Goal: Communication & Community: Ask a question

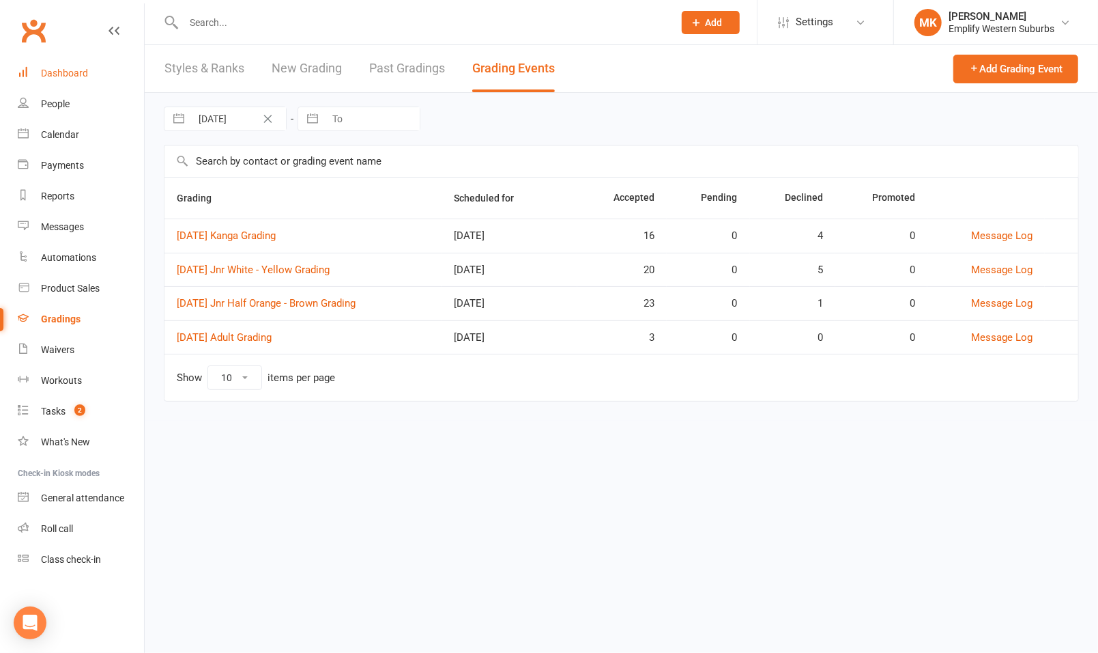
click at [70, 75] on div "Dashboard" at bounding box center [64, 73] width 47 height 11
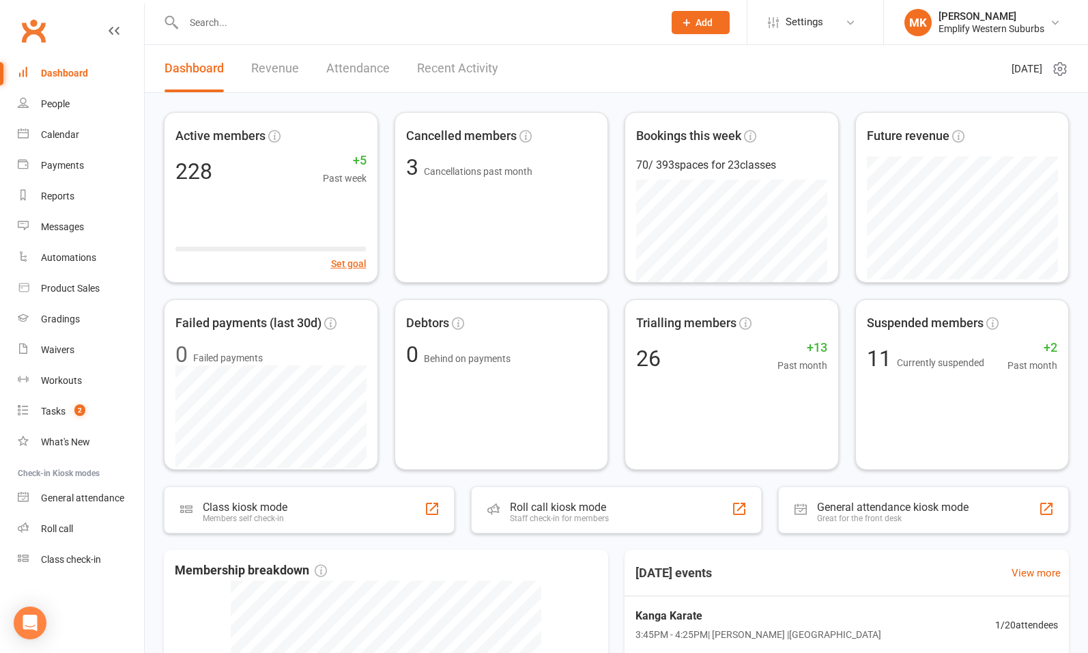
click at [68, 76] on div "Dashboard" at bounding box center [64, 73] width 47 height 11
click at [33, 623] on icon "Open Intercom Messenger" at bounding box center [30, 623] width 16 height 18
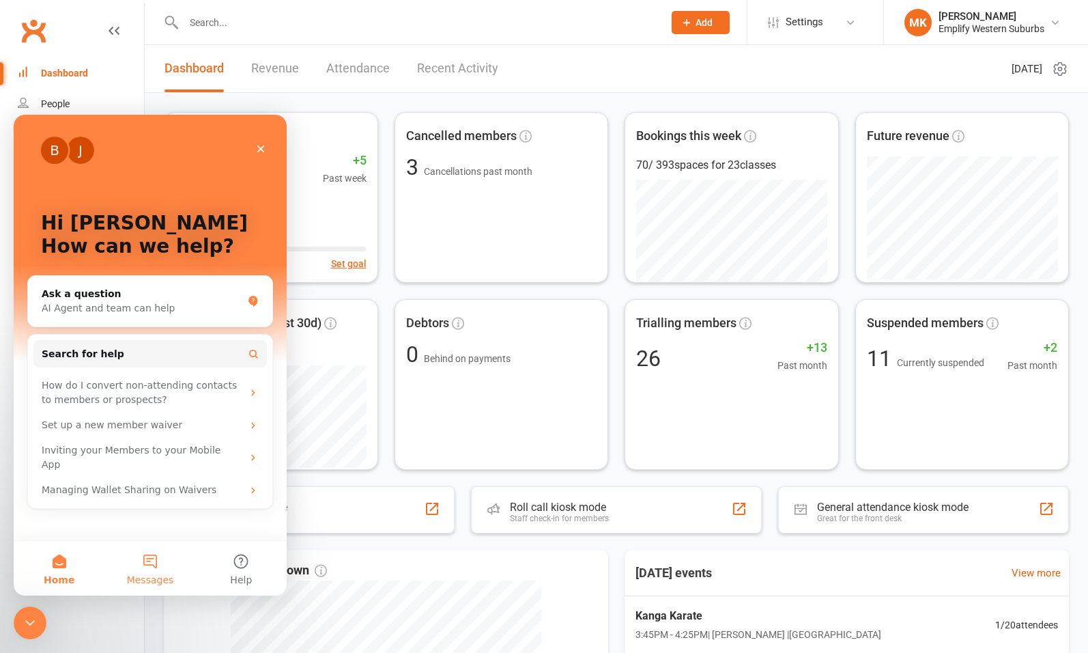
click at [156, 562] on button "Messages" at bounding box center [149, 568] width 91 height 55
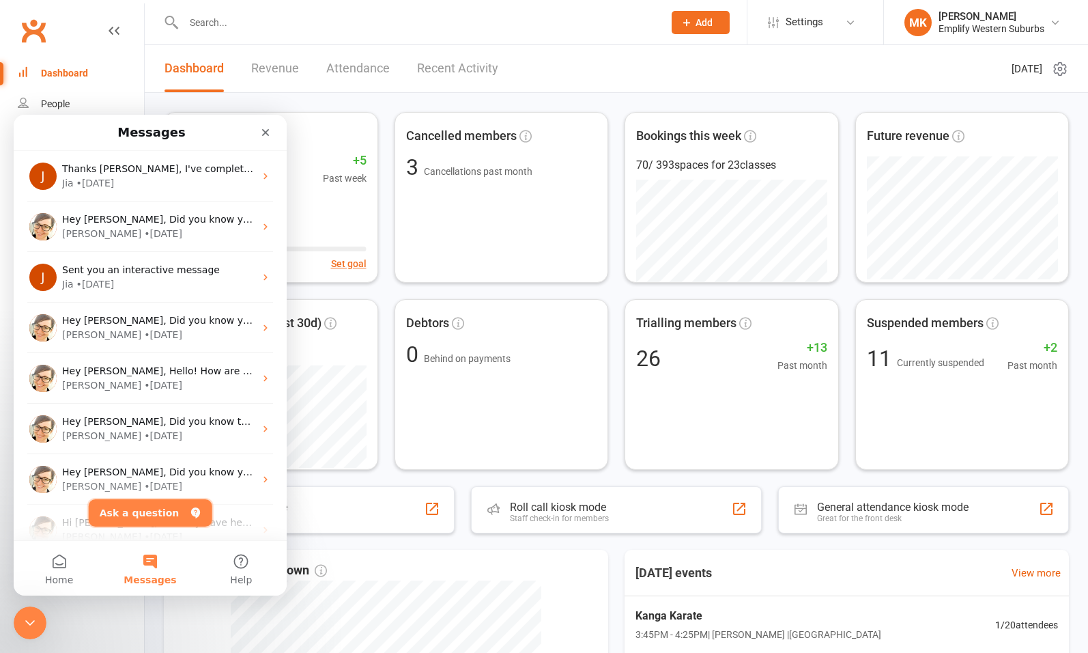
click at [143, 513] on button "Ask a question" at bounding box center [151, 512] width 124 height 27
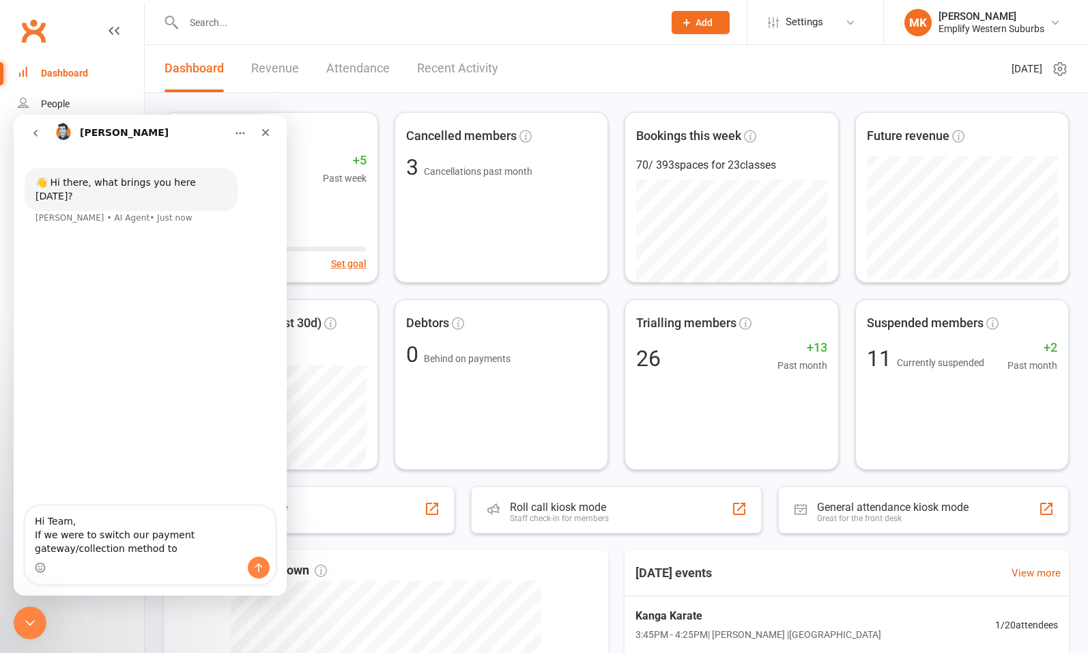
click at [227, 534] on textarea "Hi Team, If we were to switch our payment gateway/collection method to" at bounding box center [150, 531] width 250 height 51
click at [218, 546] on textarea "Hi Team, If we were to switch our payment gateway/platform to" at bounding box center [150, 531] width 250 height 51
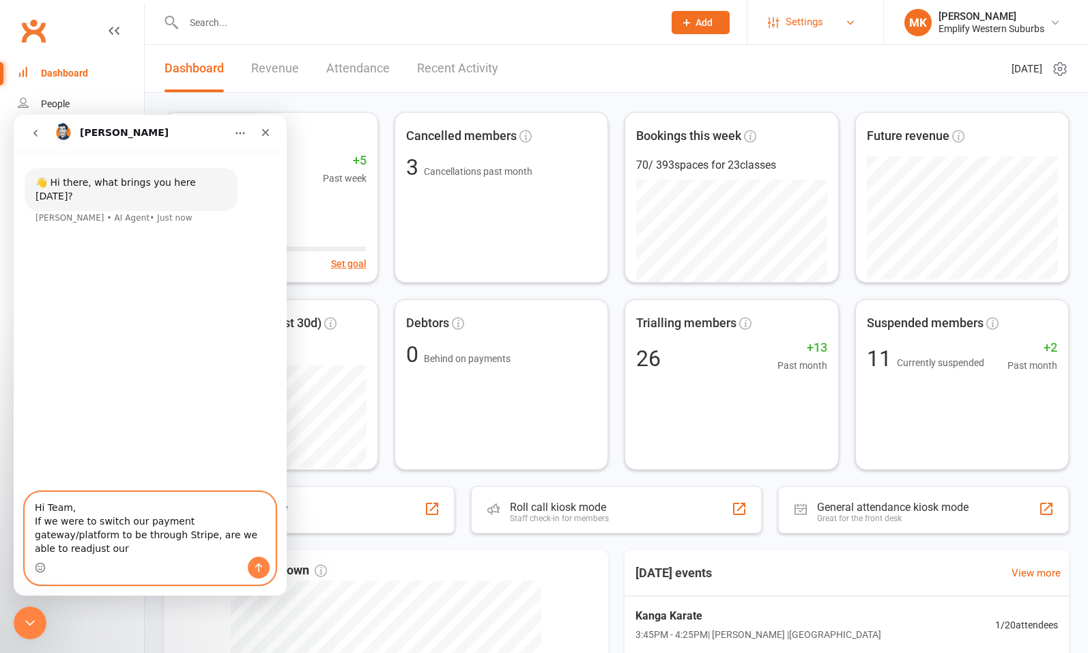
type textarea "Hi Team, If we were to switch our payment gateway/platform to be through Stripe…"
click at [824, 15] on link "Settings" at bounding box center [815, 22] width 95 height 31
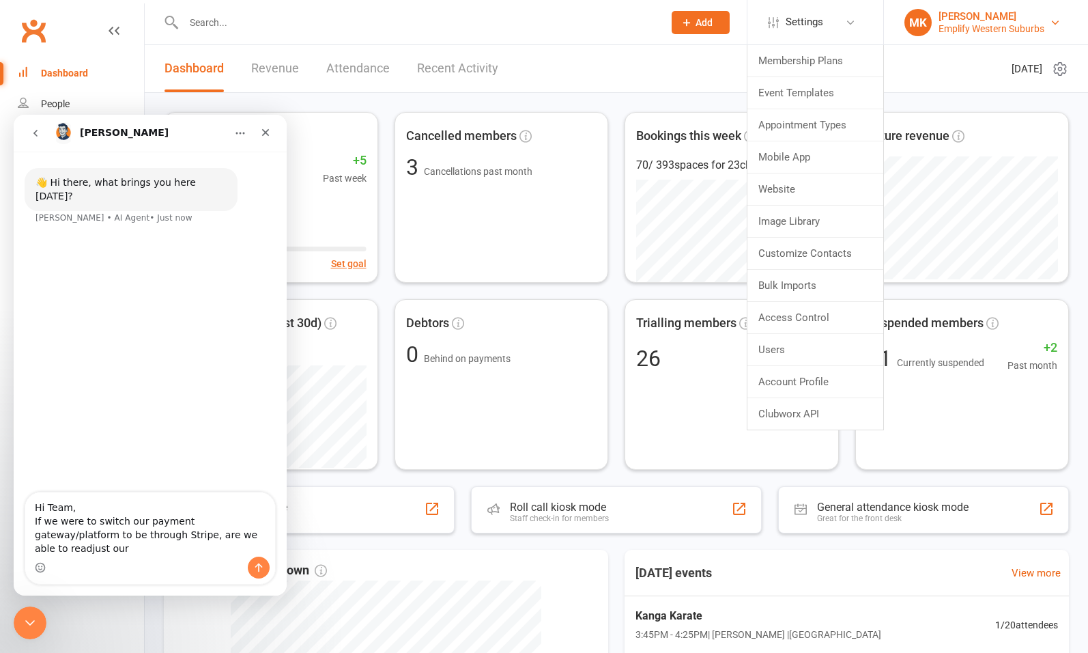
click at [996, 27] on div "Emplify Western Suburbs" at bounding box center [992, 29] width 106 height 12
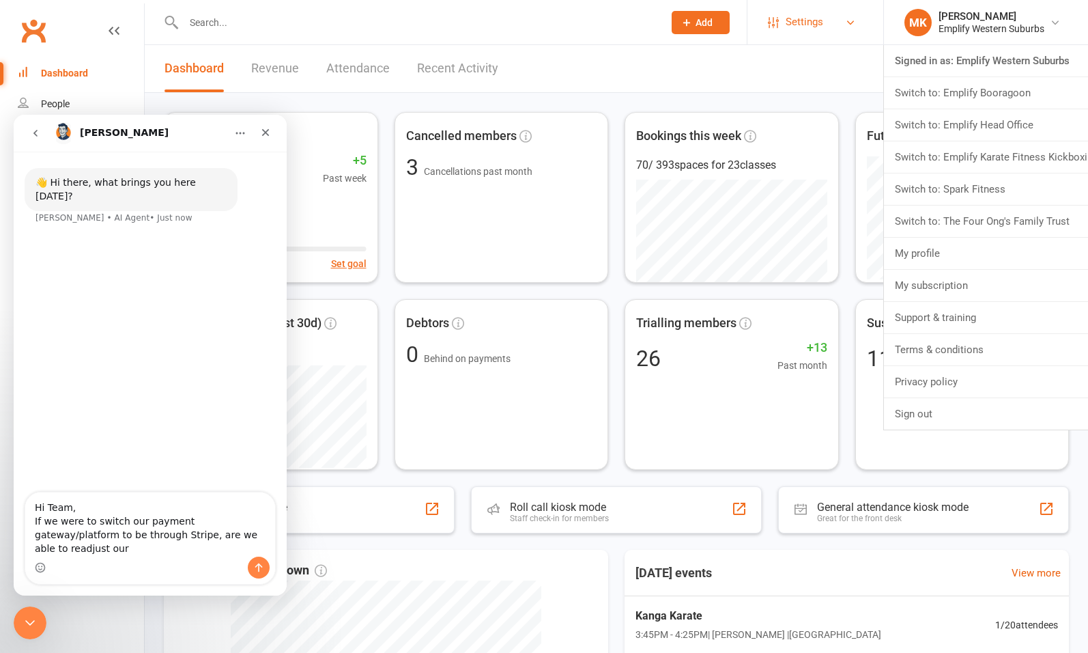
click at [825, 14] on link "Settings" at bounding box center [815, 22] width 95 height 31
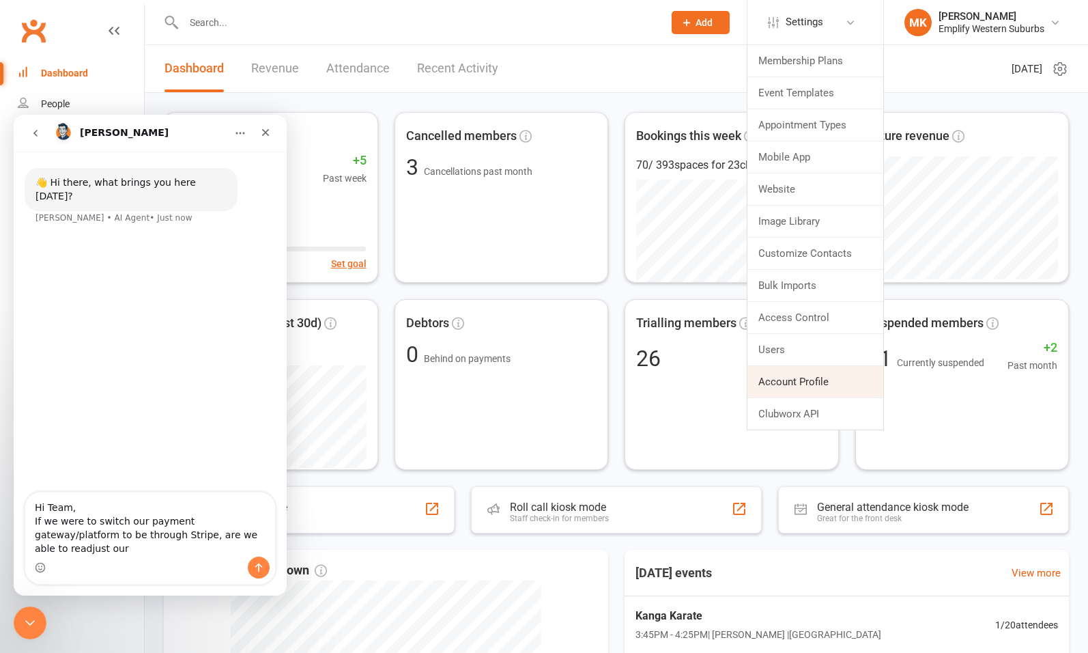
click at [820, 382] on link "Account Profile" at bounding box center [815, 381] width 136 height 31
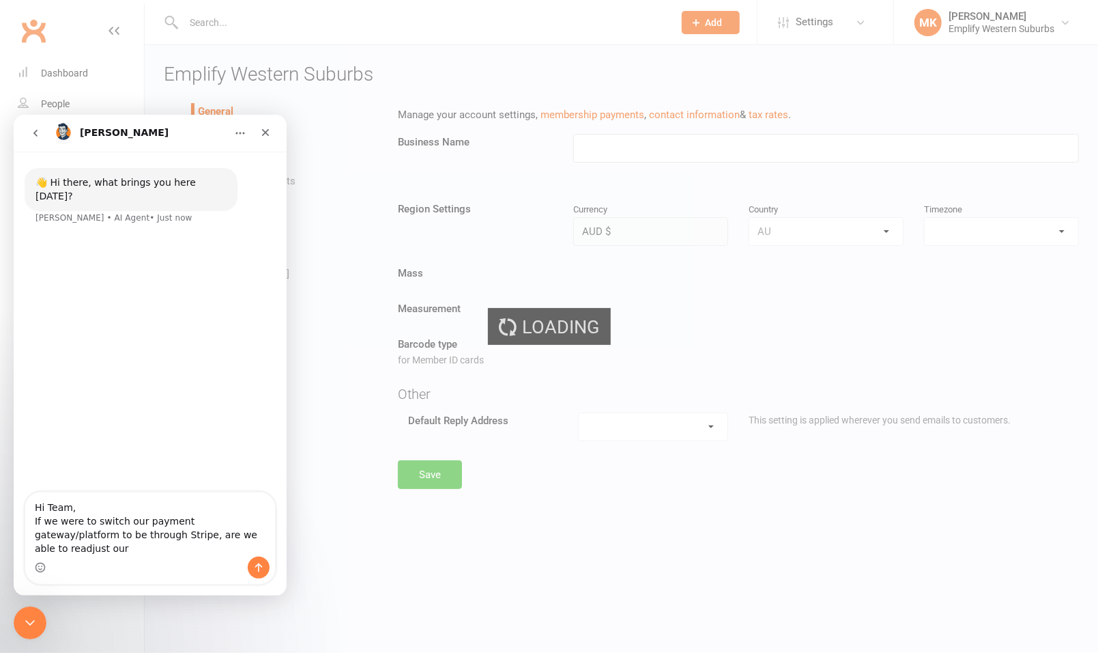
type input "Emplify Western Suburbs"
select select "[GEOGRAPHIC_DATA]/[GEOGRAPHIC_DATA]"
select select "[EMAIL_ADDRESS][DOMAIN_NAME]"
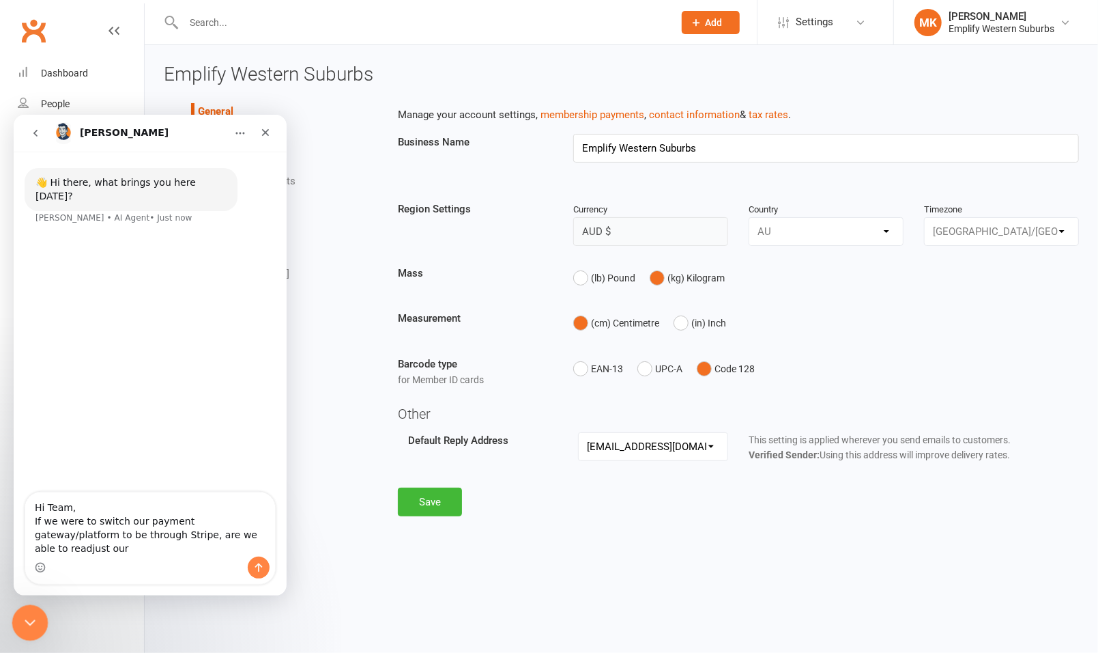
drag, startPoint x: 38, startPoint y: 614, endPoint x: 134, endPoint y: 1070, distance: 465.2
click at [40, 613] on div "Close Intercom Messenger" at bounding box center [28, 620] width 33 height 33
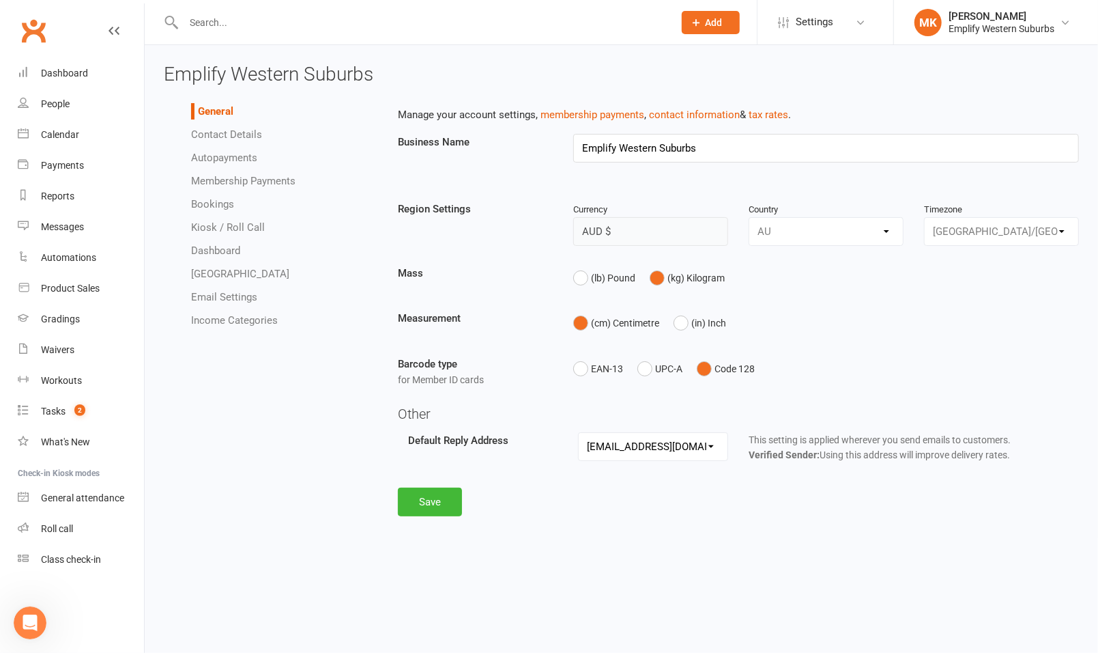
click at [232, 158] on link "Autopayments" at bounding box center [224, 158] width 66 height 12
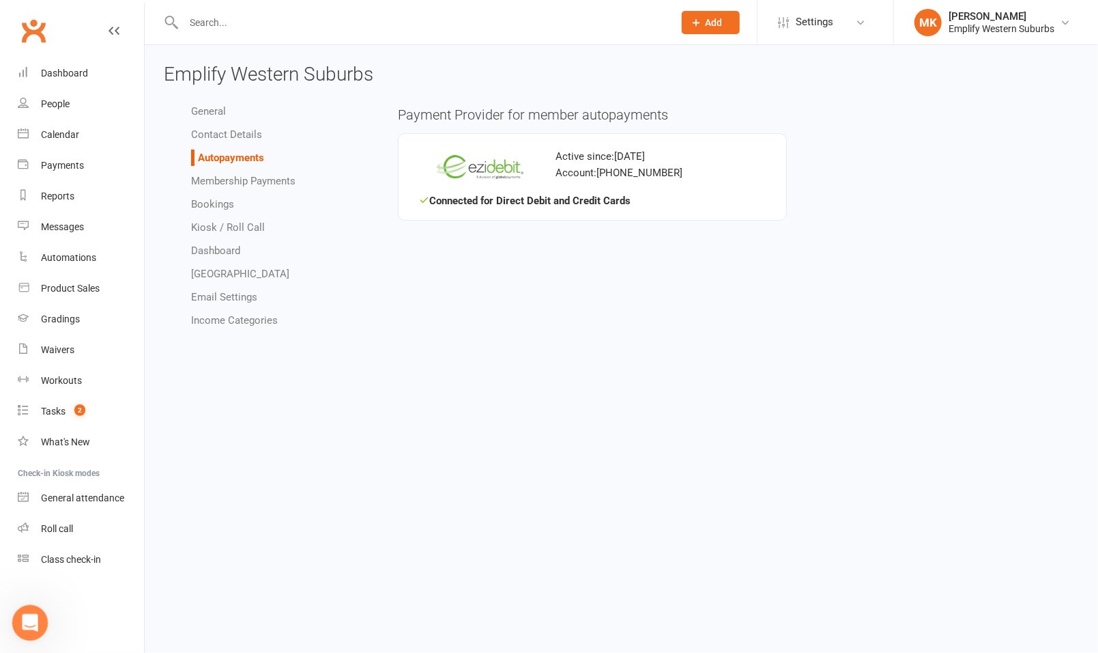
click at [25, 621] on icon "Open Intercom Messenger" at bounding box center [28, 621] width 23 height 23
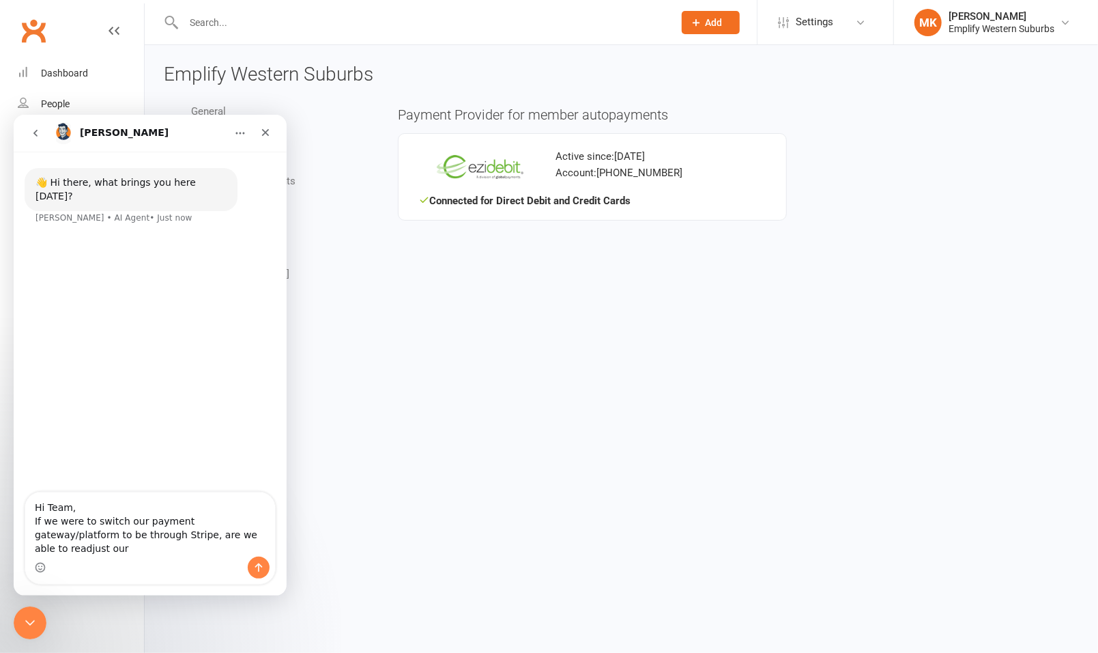
click at [178, 534] on textarea "Hi Team, If we were to switch our payment gateway/platform to be through Stripe…" at bounding box center [150, 523] width 250 height 64
type textarea "Hi Team, If we were to switch our payment provider to be through Stripe, how ea…"
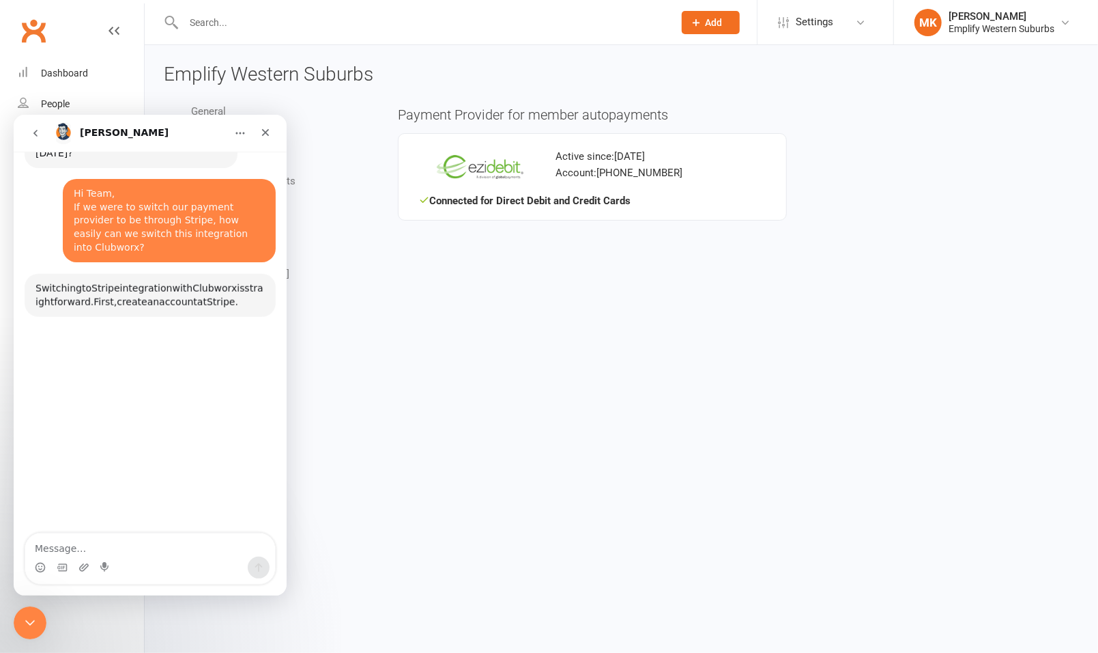
scroll to position [60, 0]
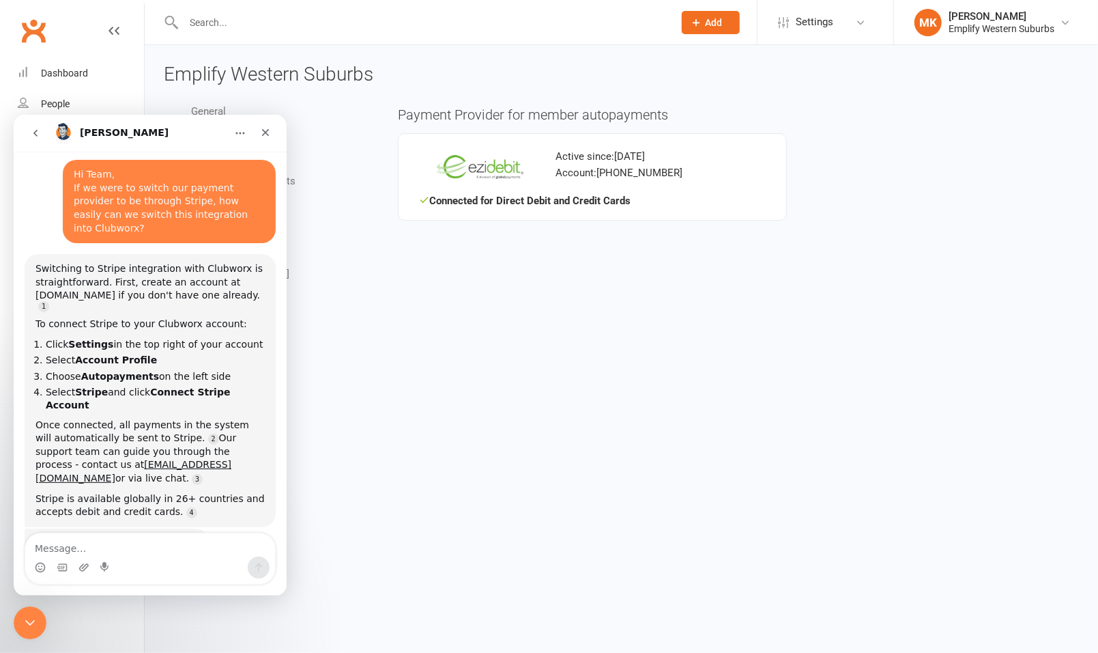
click at [151, 541] on textarea "Message…" at bounding box center [150, 543] width 250 height 23
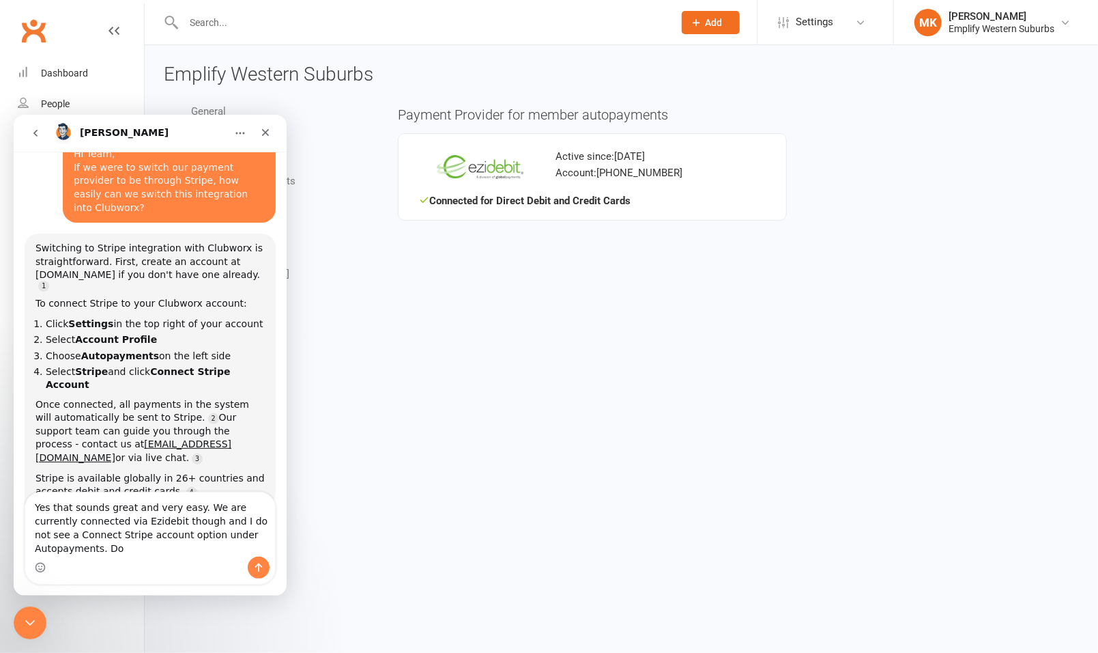
scroll to position [95, 0]
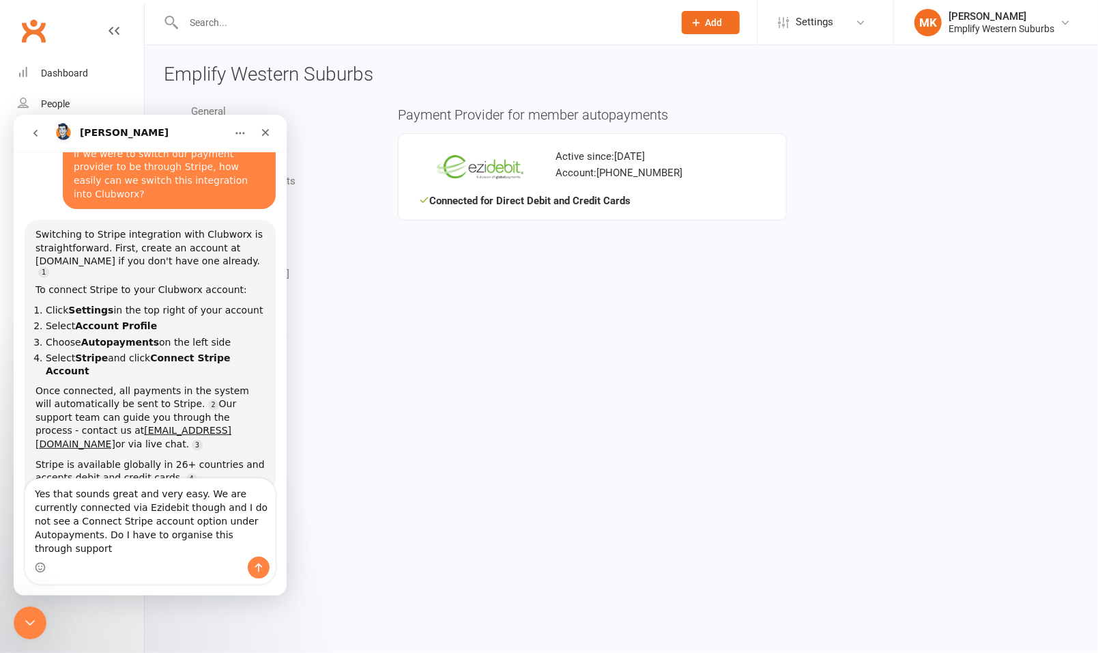
type textarea "Yes that sounds great and very easy. We are currently connected via Ezidebit th…"
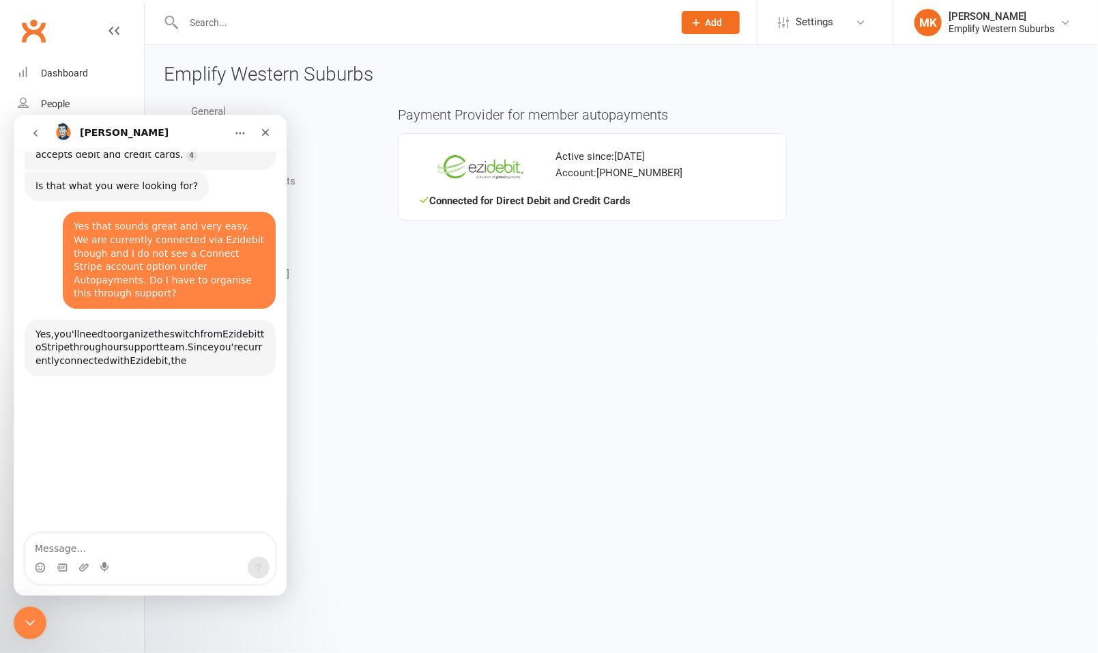
scroll to position [422, 0]
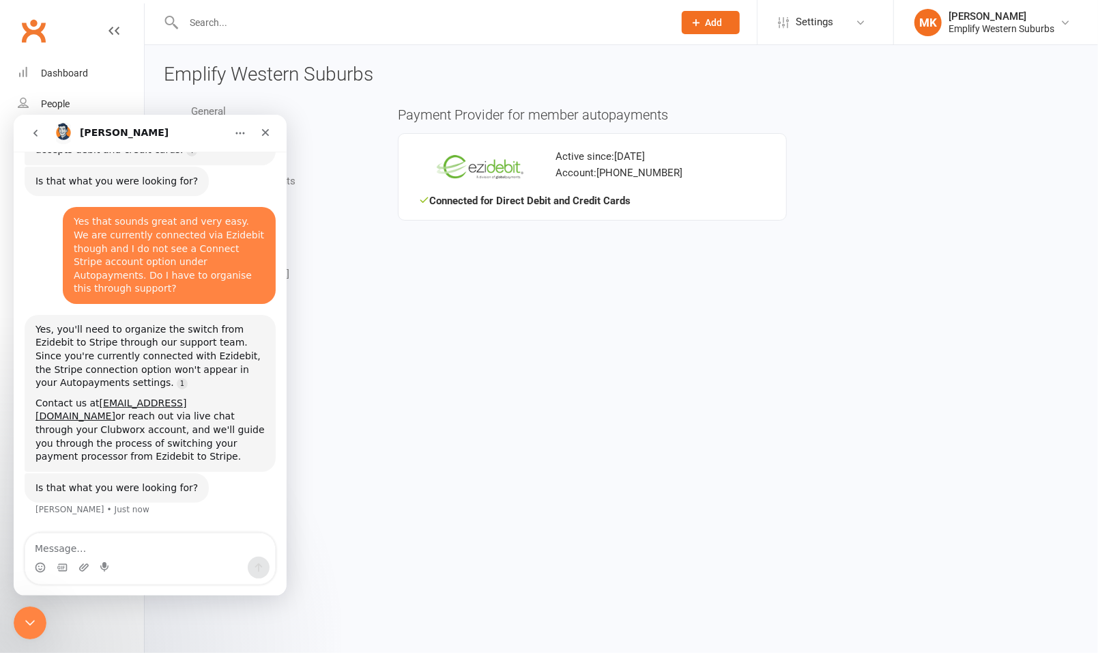
click at [129, 545] on textarea "Message…" at bounding box center [150, 543] width 250 height 23
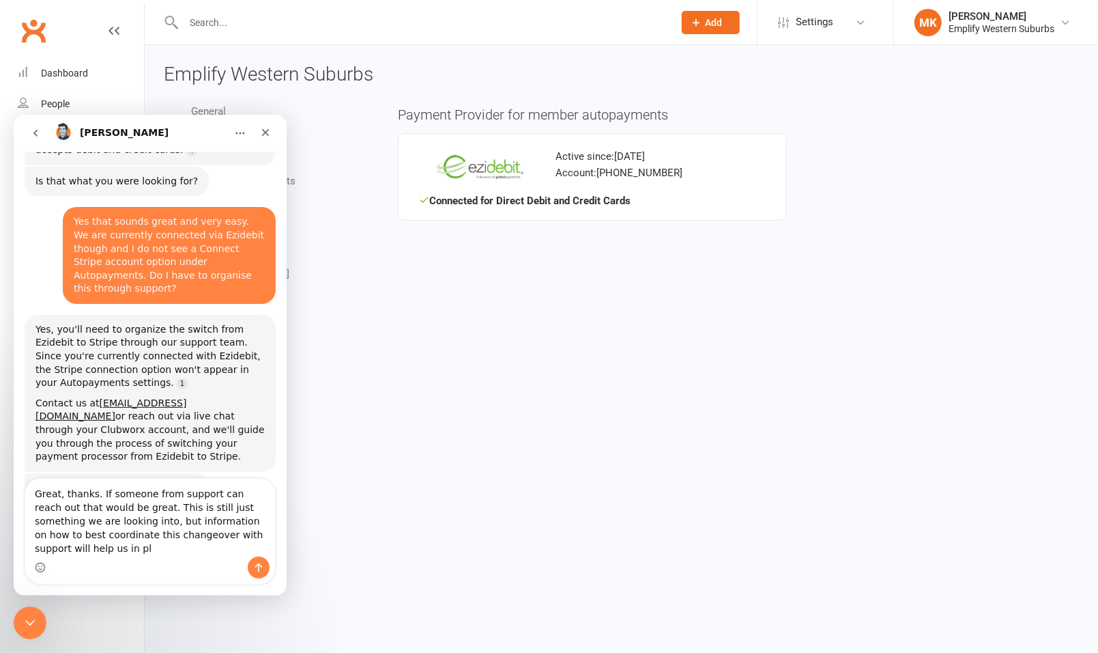
scroll to position [408, 0]
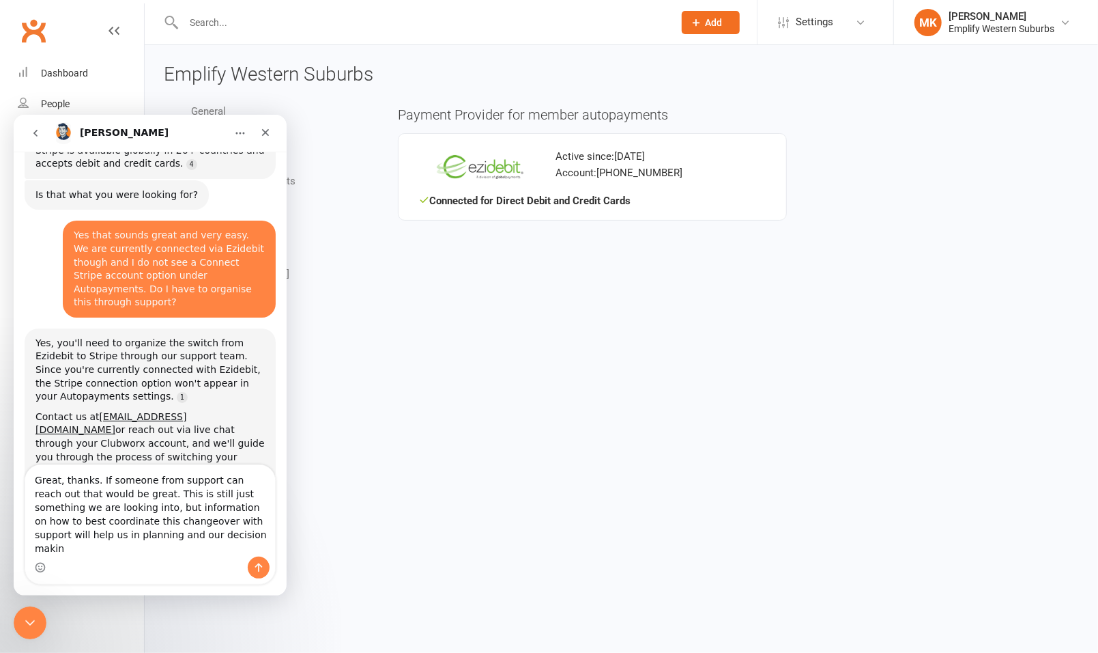
type textarea "Great, thanks. If someone from support can reach out that would be great. This …"
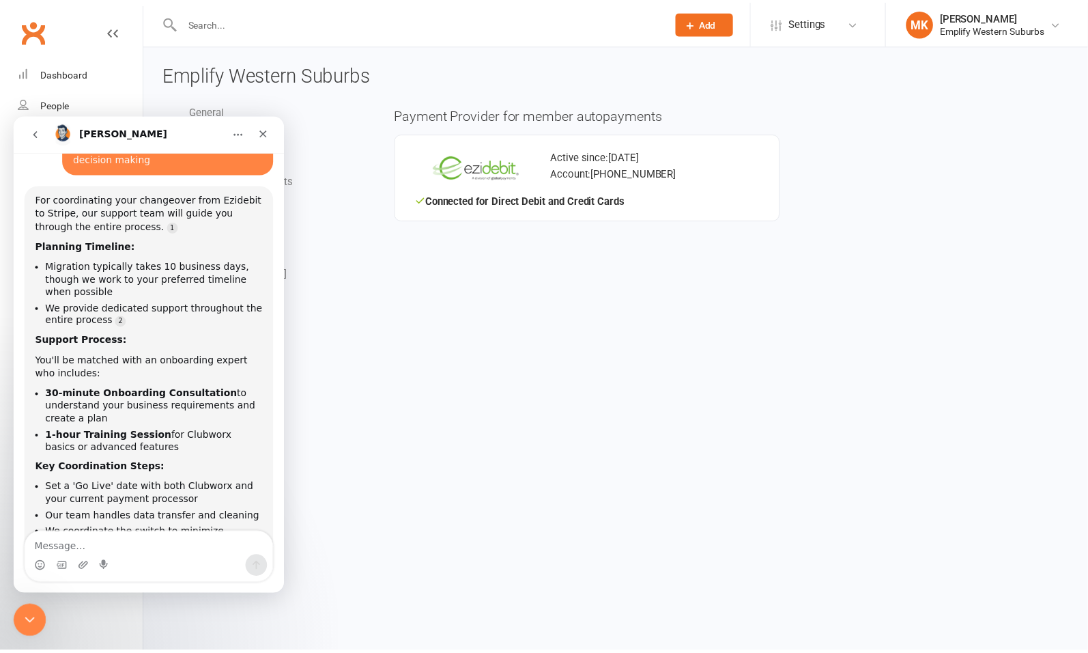
scroll to position [893, 0]
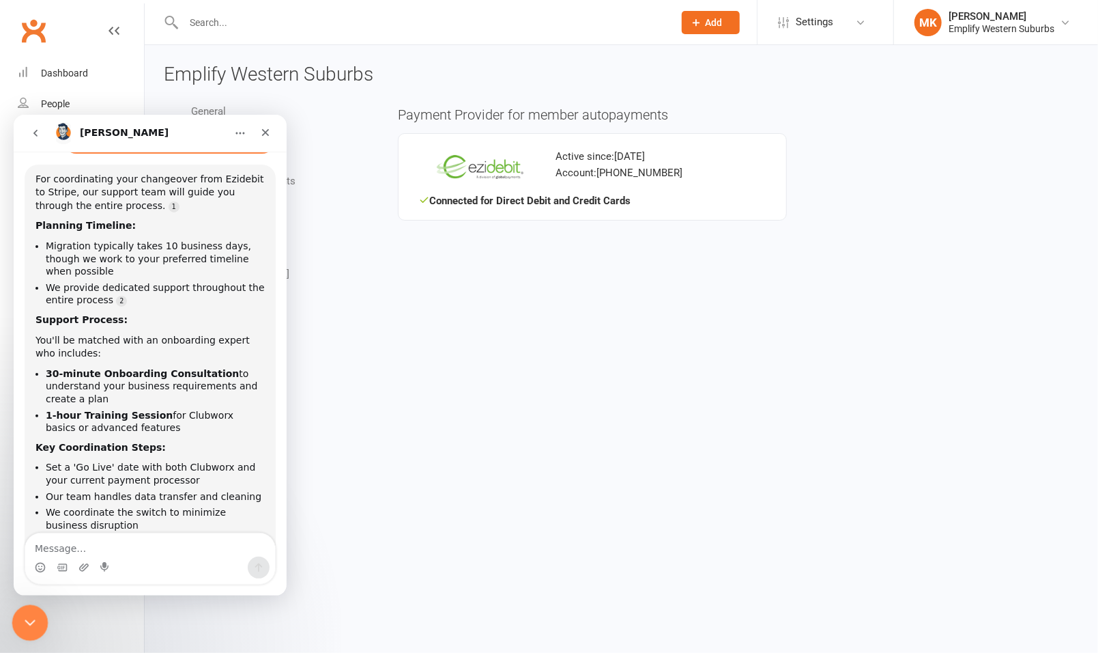
click at [18, 620] on div "Close Intercom Messenger" at bounding box center [28, 620] width 33 height 33
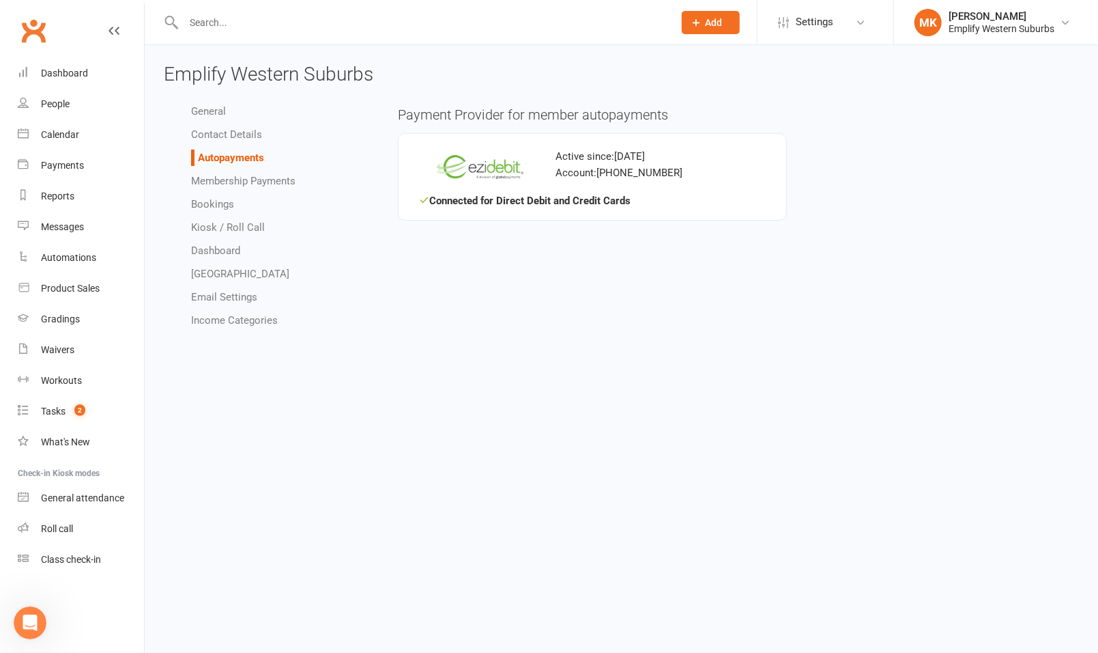
click at [466, 354] on html "Prospect Member Non-attending contact Class / event Appointment Grading event T…" at bounding box center [549, 177] width 1098 height 354
click at [61, 74] on div "Dashboard" at bounding box center [64, 73] width 47 height 11
